Goal: Information Seeking & Learning: Learn about a topic

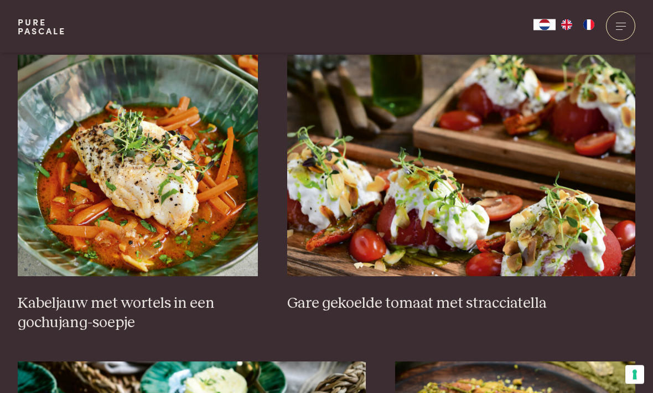
scroll to position [702, 0]
click at [76, 193] on img at bounding box center [138, 165] width 240 height 221
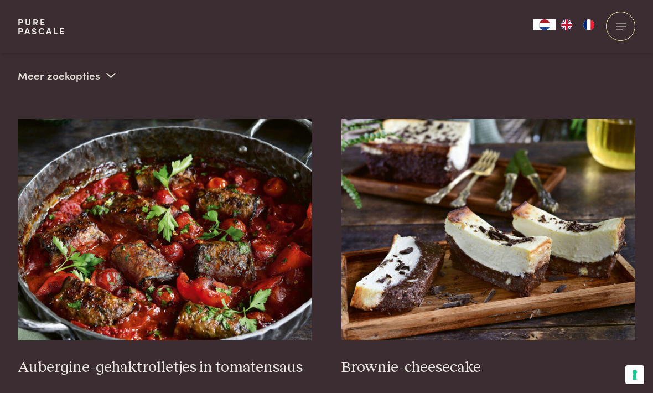
scroll to position [354, 0]
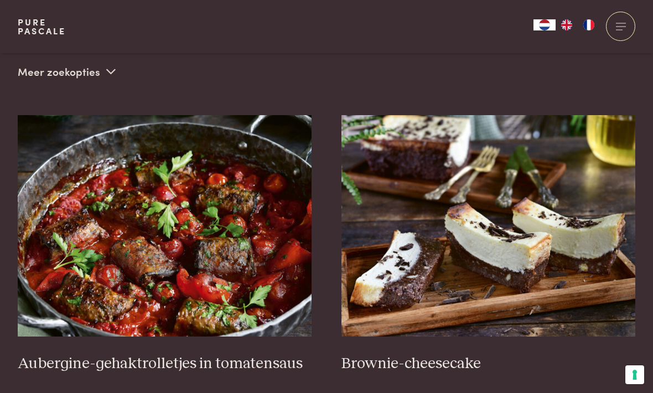
click at [90, 246] on img at bounding box center [165, 225] width 295 height 221
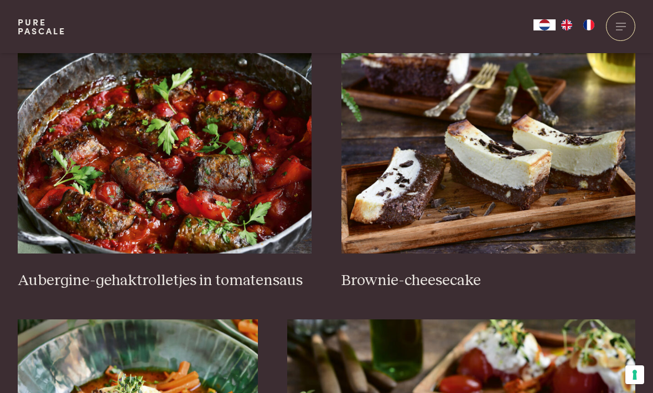
scroll to position [386, 0]
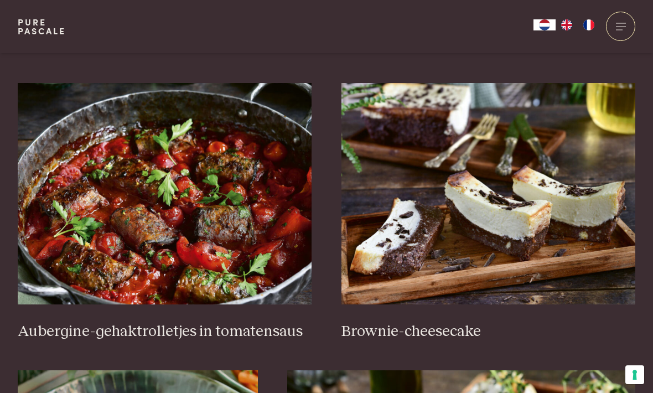
click at [572, 211] on img at bounding box center [489, 193] width 295 height 221
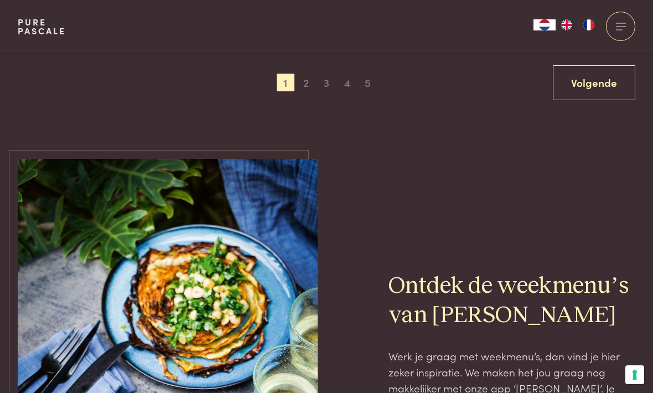
click at [587, 71] on link "Volgende" at bounding box center [594, 82] width 82 height 35
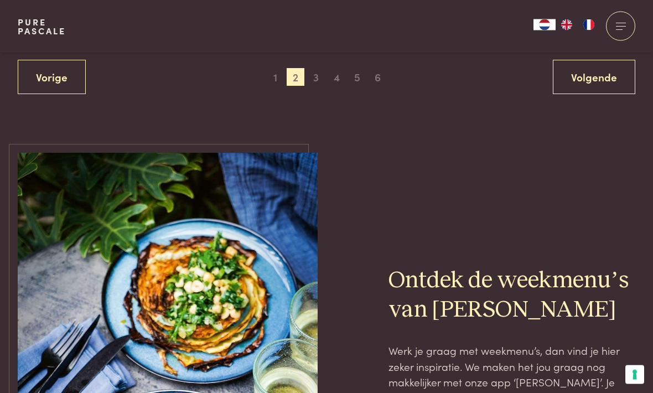
scroll to position [2127, 0]
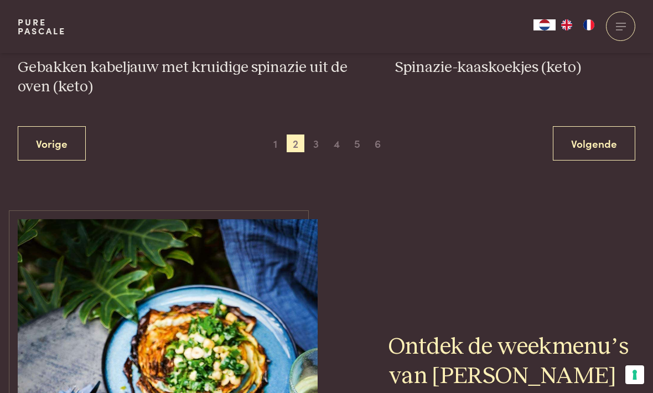
click at [582, 133] on link "Volgende" at bounding box center [594, 143] width 82 height 35
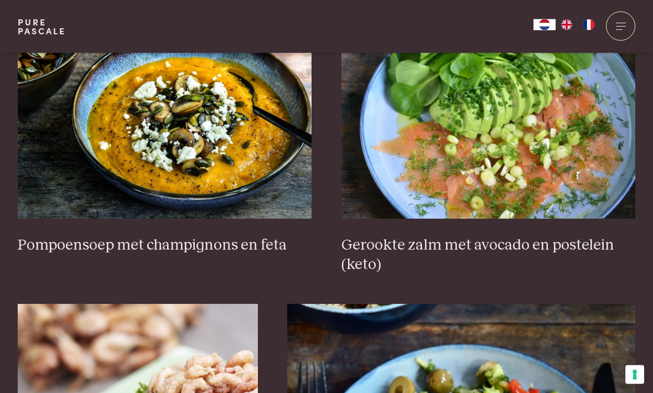
scroll to position [1412, 0]
click at [111, 135] on img at bounding box center [165, 107] width 295 height 221
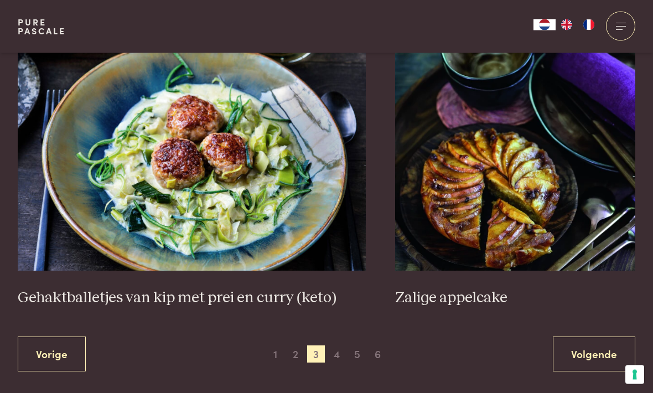
scroll to position [1973, 0]
click at [135, 156] on img at bounding box center [192, 159] width 348 height 221
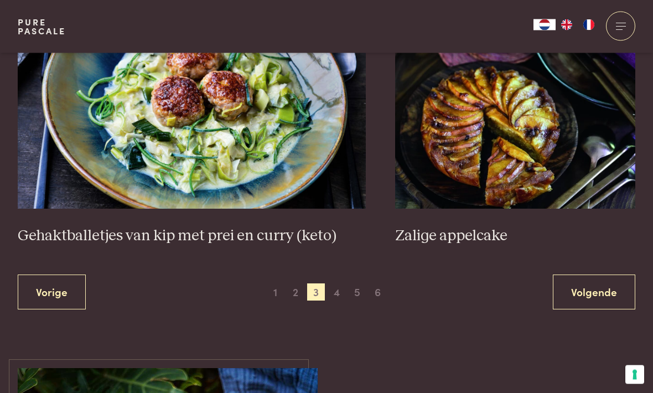
scroll to position [2032, 0]
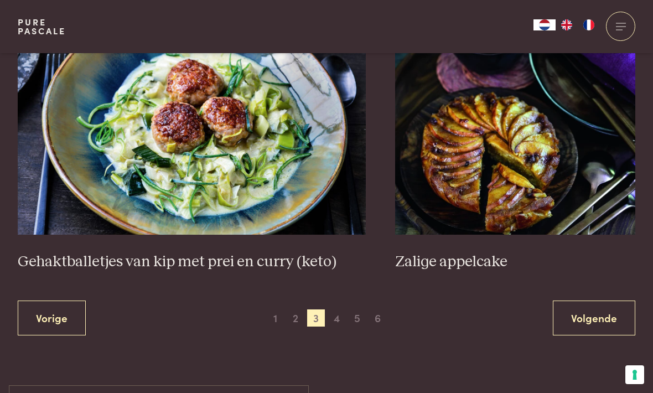
click at [593, 307] on link "Volgende" at bounding box center [594, 318] width 82 height 35
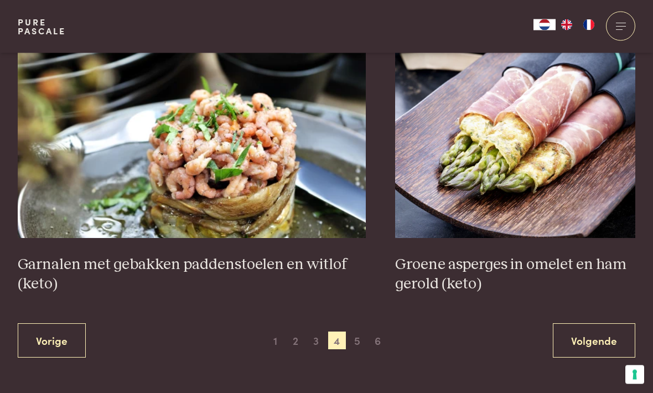
scroll to position [1929, 0]
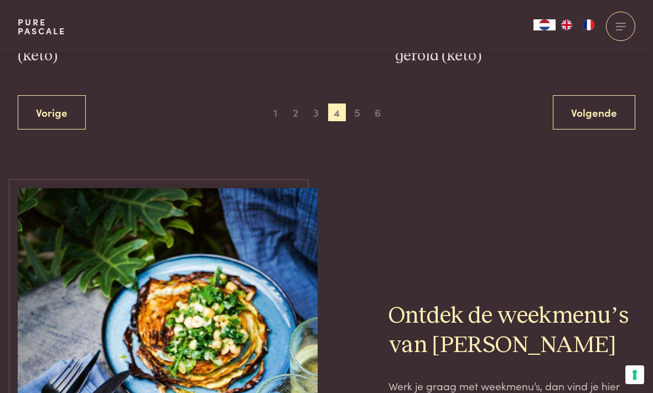
click at [603, 103] on link "Volgende" at bounding box center [594, 112] width 82 height 35
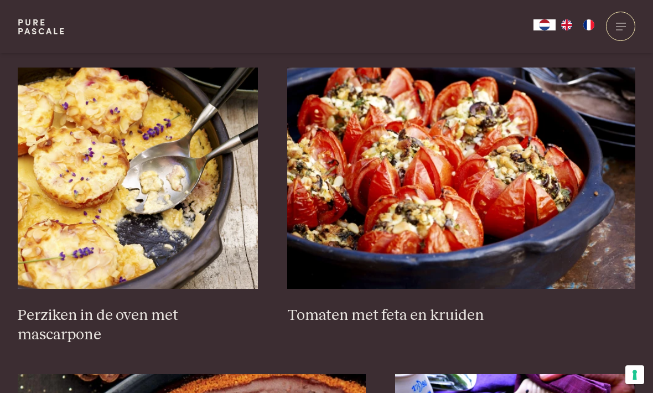
scroll to position [1608, 0]
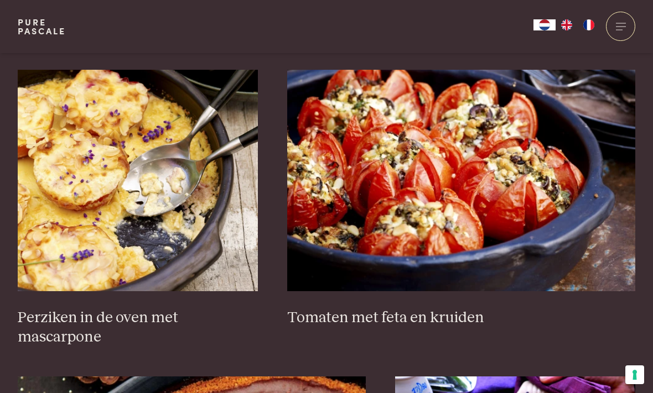
click at [462, 171] on img at bounding box center [461, 180] width 348 height 221
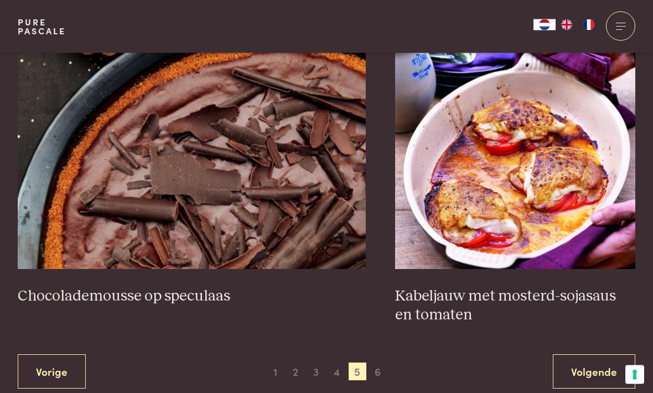
scroll to position [1937, 0]
click at [574, 155] on img at bounding box center [515, 158] width 240 height 221
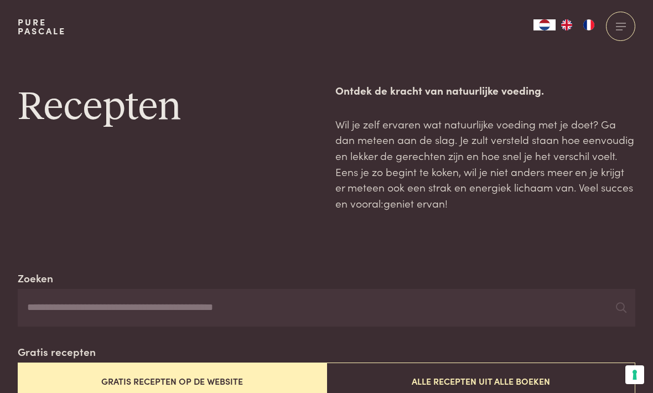
scroll to position [1973, 0]
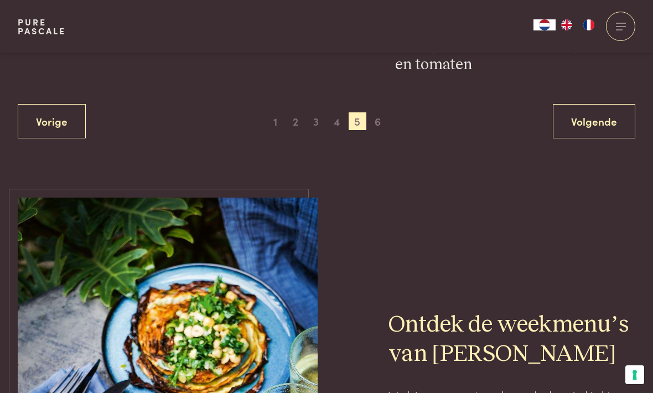
click at [599, 113] on link "Volgende" at bounding box center [594, 121] width 82 height 35
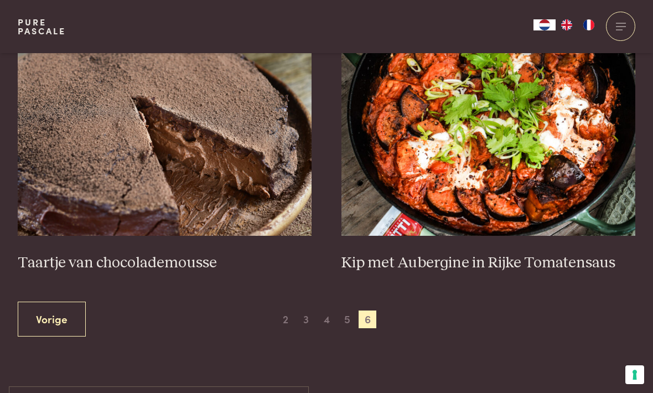
scroll to position [455, 0]
click at [529, 173] on img at bounding box center [489, 125] width 295 height 221
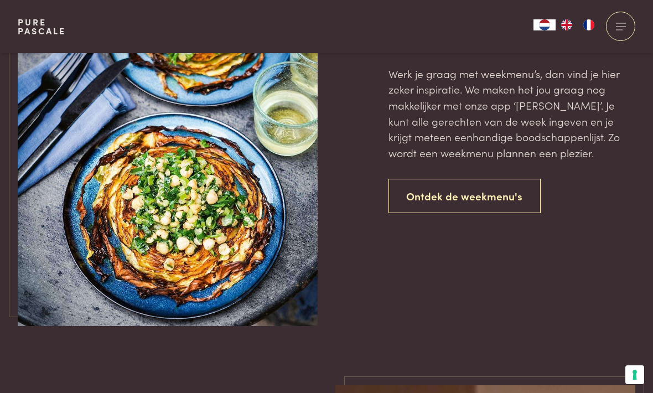
scroll to position [974, 0]
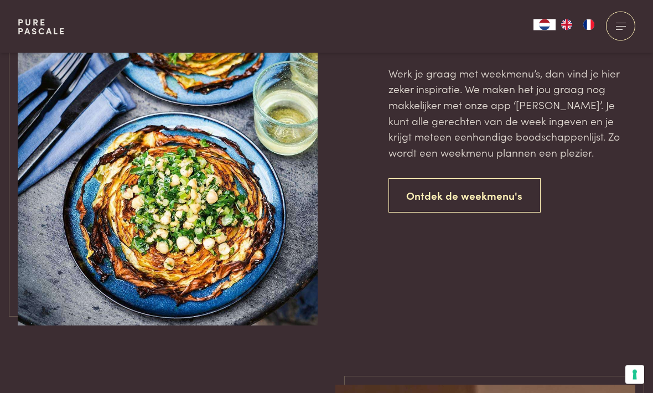
click at [497, 184] on link "Ontdek de weekmenu's" at bounding box center [465, 196] width 153 height 35
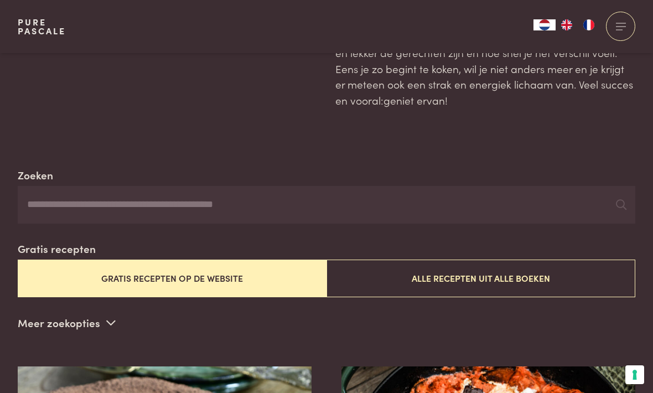
scroll to position [0, 0]
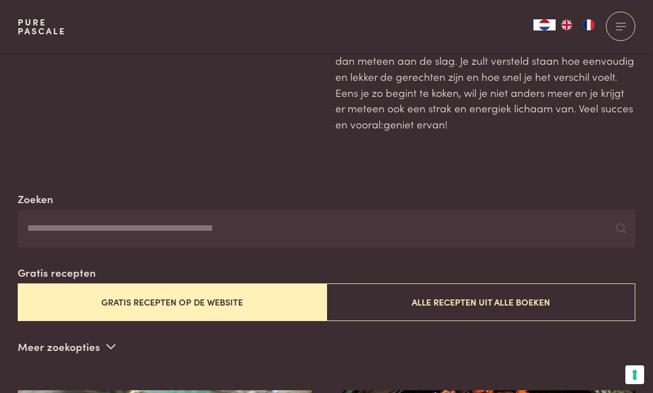
click at [75, 293] on button "Gratis recepten op de website" at bounding box center [172, 301] width 309 height 37
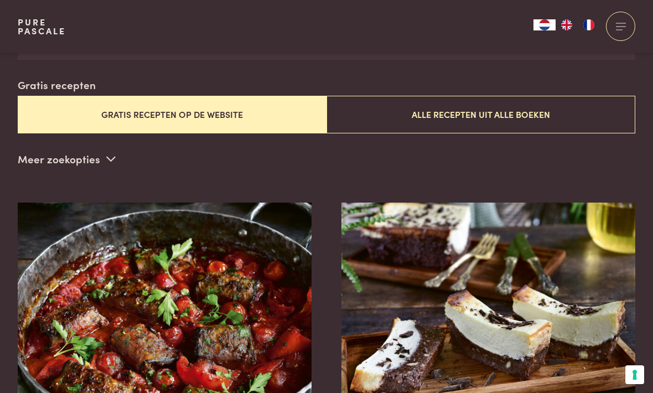
scroll to position [267, 0]
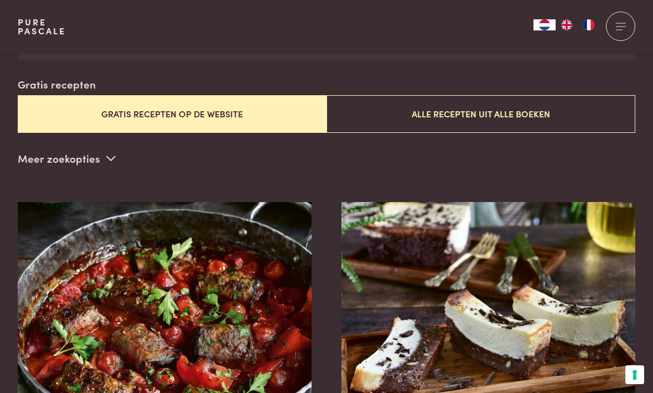
click at [100, 111] on button "Gratis recepten op de website" at bounding box center [172, 113] width 309 height 37
click at [517, 108] on button "Alle recepten uit alle boeken" at bounding box center [481, 113] width 309 height 37
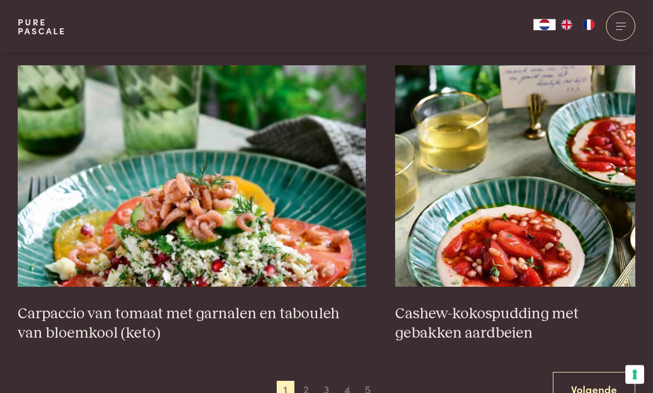
scroll to position [1913, 0]
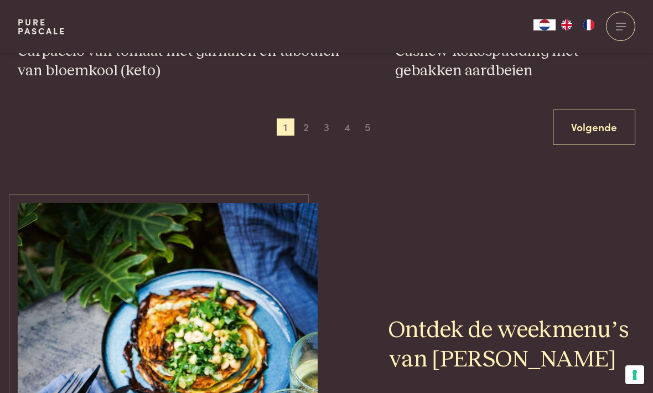
click at [586, 118] on link "Volgende" at bounding box center [594, 127] width 82 height 35
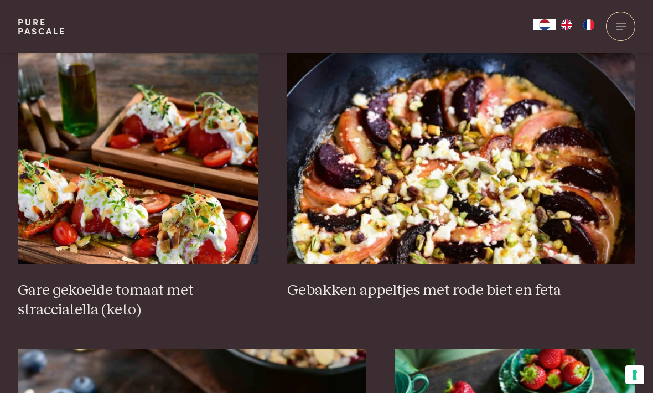
scroll to position [1634, 0]
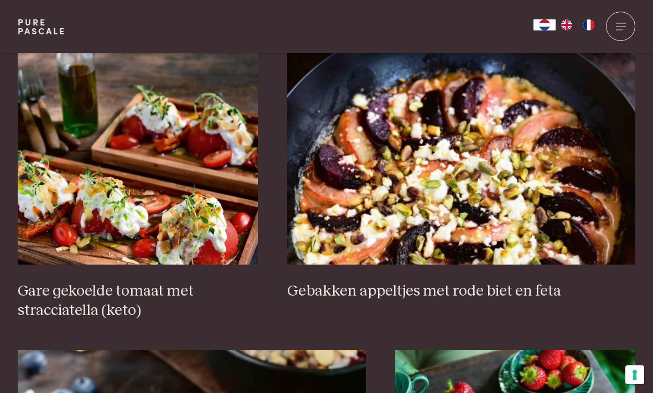
click at [520, 164] on img at bounding box center [461, 153] width 348 height 221
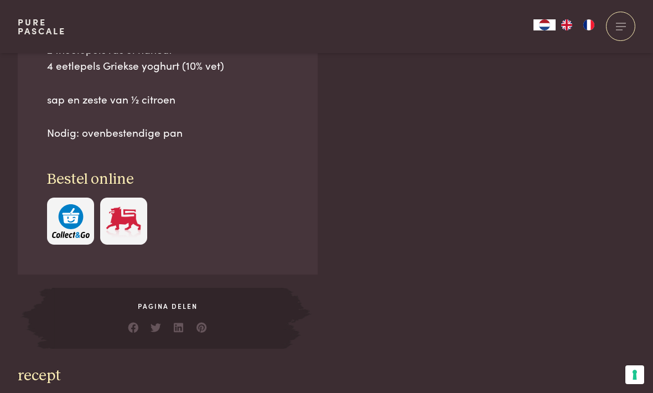
scroll to position [1011, 0]
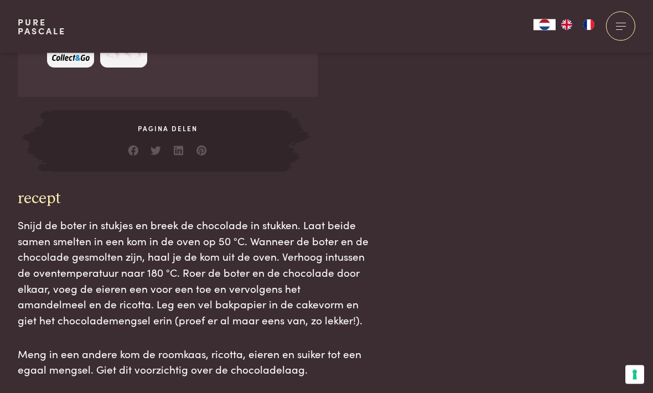
scroll to position [1198, 0]
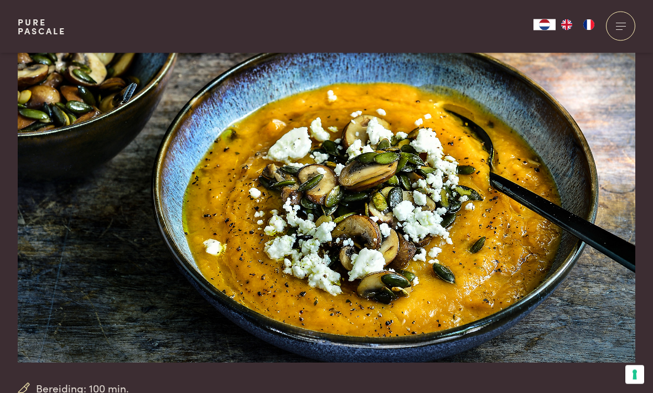
scroll to position [61, 0]
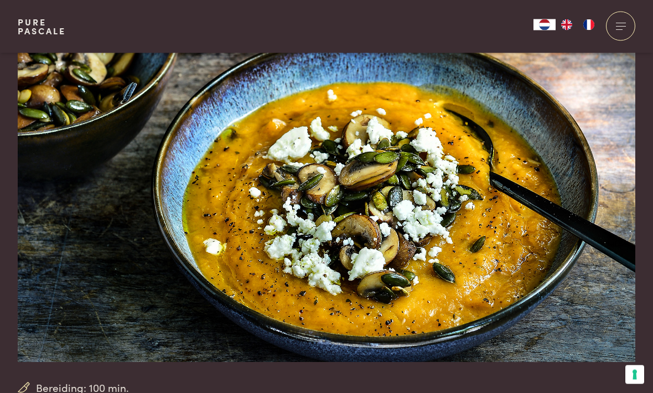
click at [616, 25] on div at bounding box center [620, 26] width 29 height 29
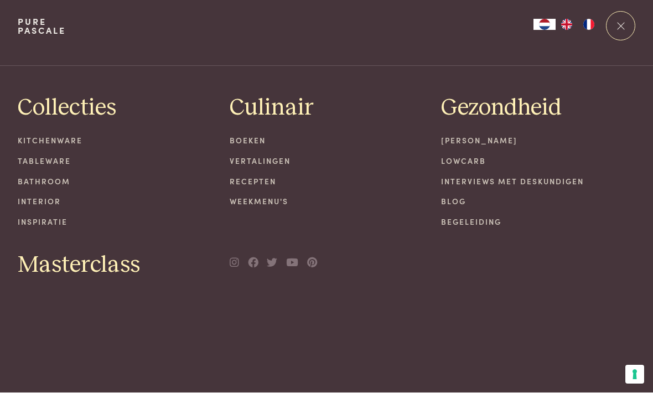
click at [617, 23] on div at bounding box center [620, 26] width 29 height 29
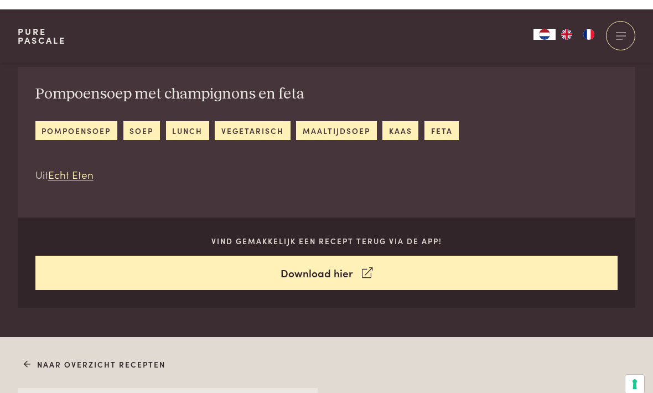
scroll to position [408, 0]
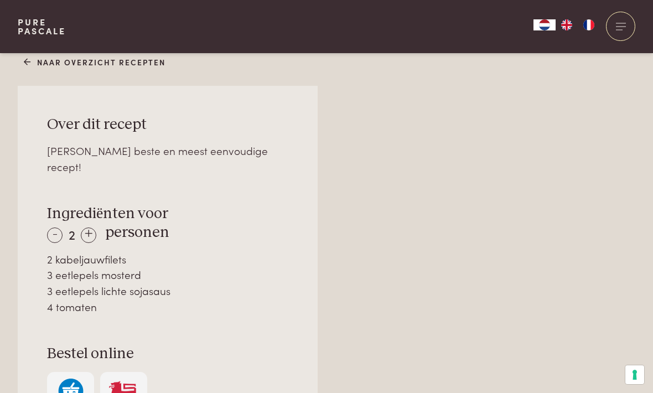
scroll to position [712, 0]
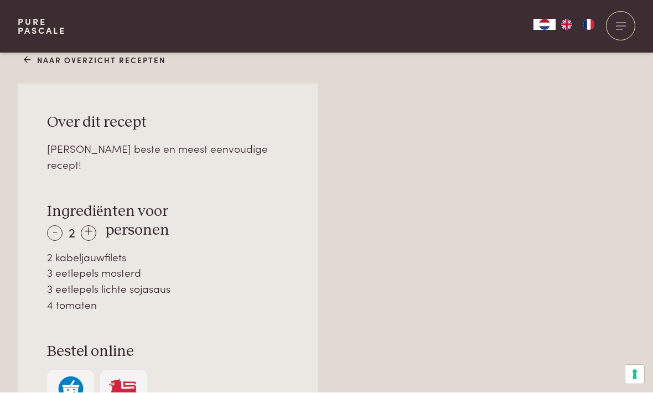
click at [91, 226] on div "+" at bounding box center [89, 234] width 16 height 16
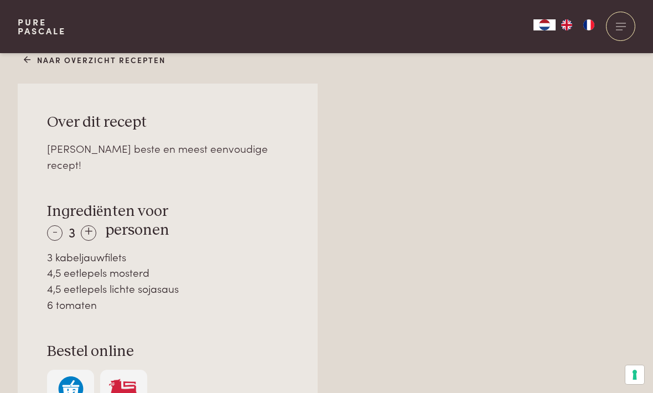
click at [96, 225] on div "+" at bounding box center [89, 233] width 16 height 16
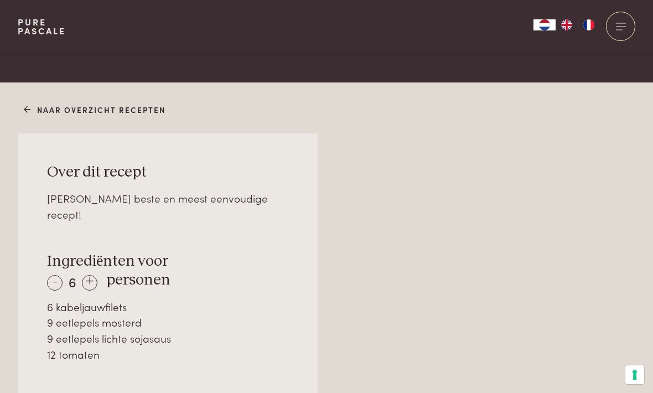
scroll to position [659, 0]
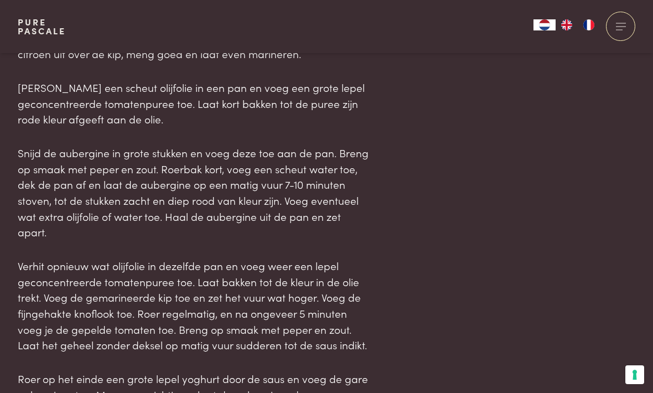
scroll to position [1205, 0]
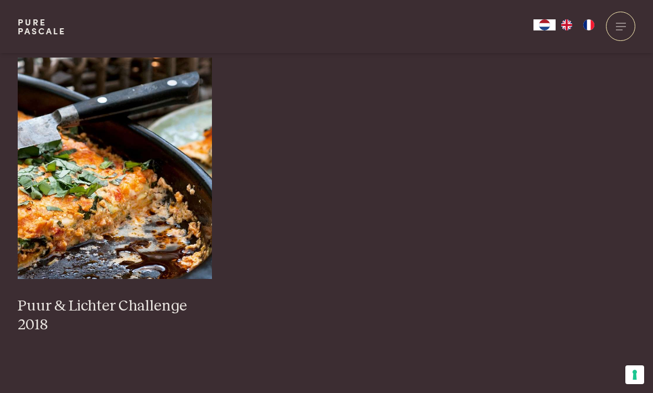
scroll to position [1178, 0]
click at [64, 176] on img at bounding box center [115, 168] width 194 height 221
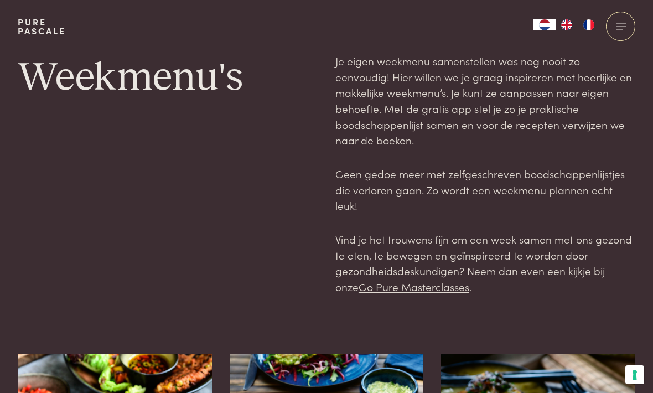
scroll to position [1214, 0]
